Goal: Task Accomplishment & Management: Use online tool/utility

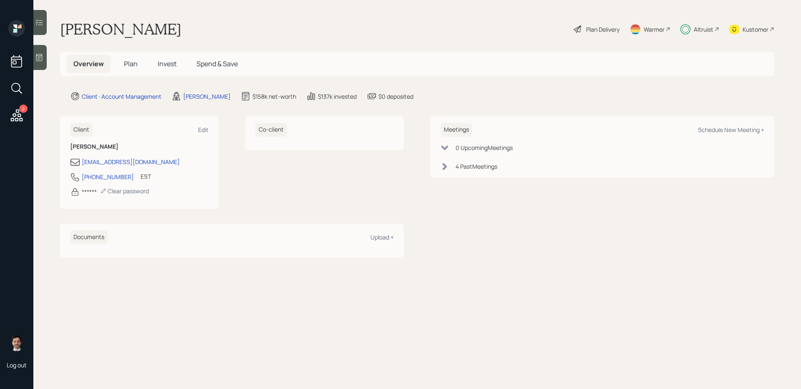
click at [18, 121] on icon at bounding box center [17, 115] width 12 height 12
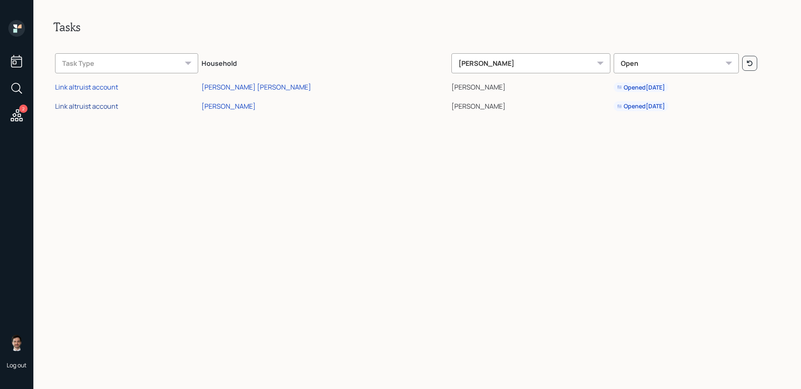
click at [110, 105] on div "Link altruist account" at bounding box center [86, 106] width 63 height 9
click at [22, 118] on icon at bounding box center [17, 115] width 12 height 12
click at [107, 103] on div "Link altruist account" at bounding box center [86, 106] width 63 height 9
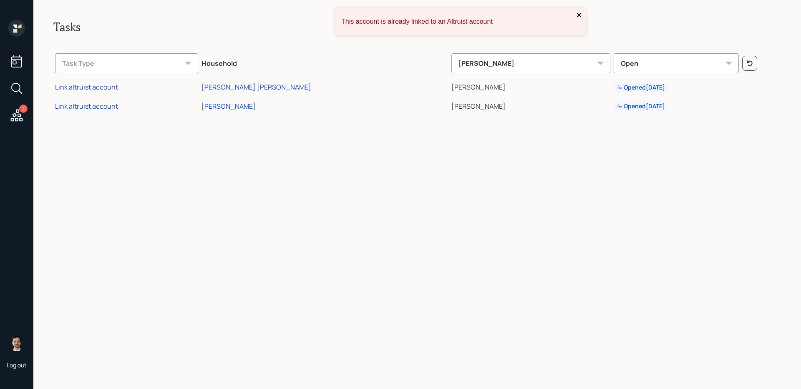
click at [577, 14] on icon "close" at bounding box center [579, 15] width 6 height 7
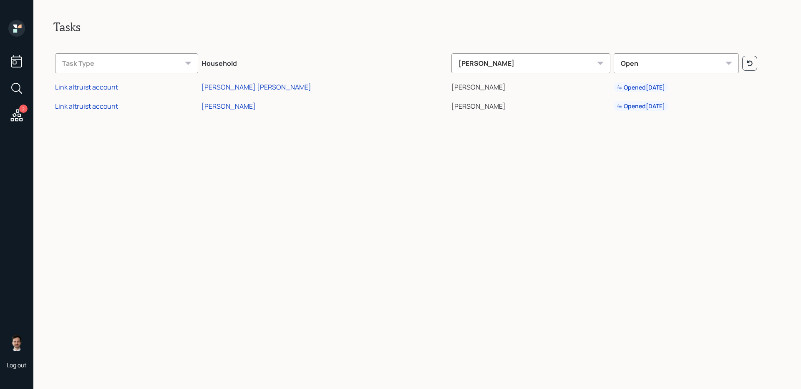
click at [15, 26] on icon at bounding box center [15, 27] width 4 height 4
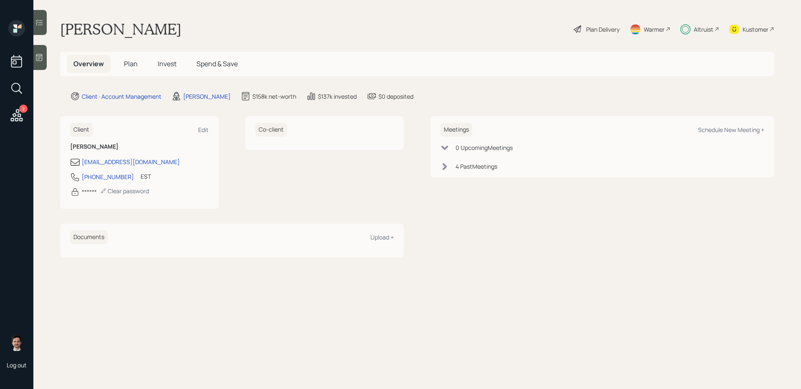
click at [265, 29] on div "Christopher Dion Plan Delivery Warmer Altruist Kustomer" at bounding box center [417, 29] width 714 height 18
